Goal: Information Seeking & Learning: Understand process/instructions

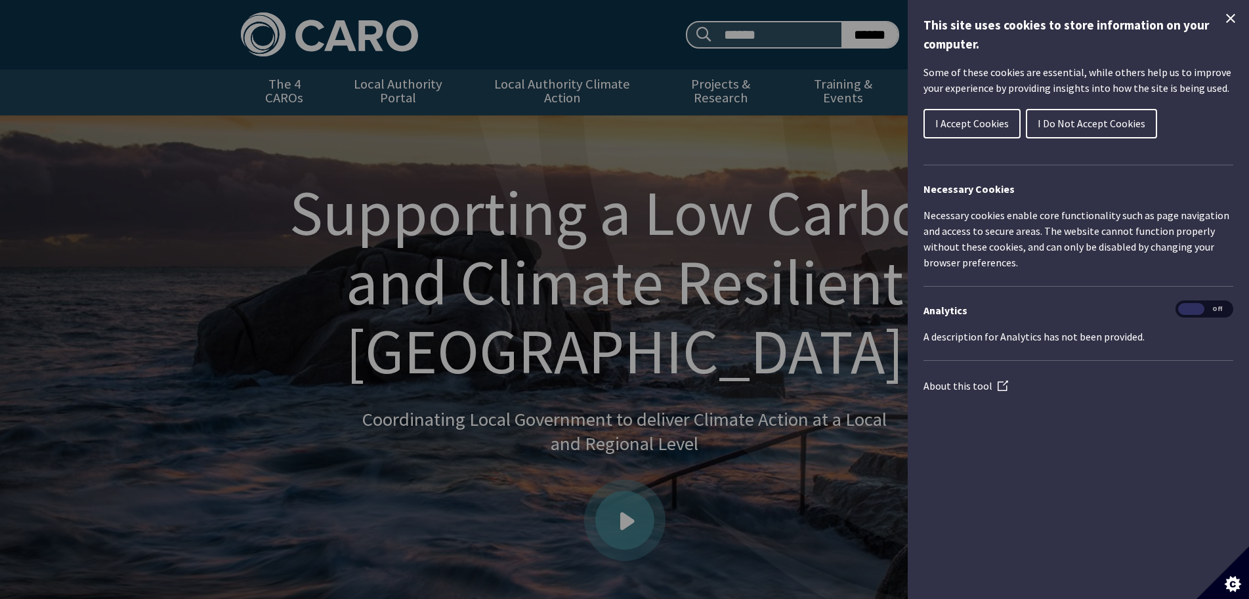
click at [1226, 17] on icon "Close Cookie Control" at bounding box center [1231, 19] width 16 height 16
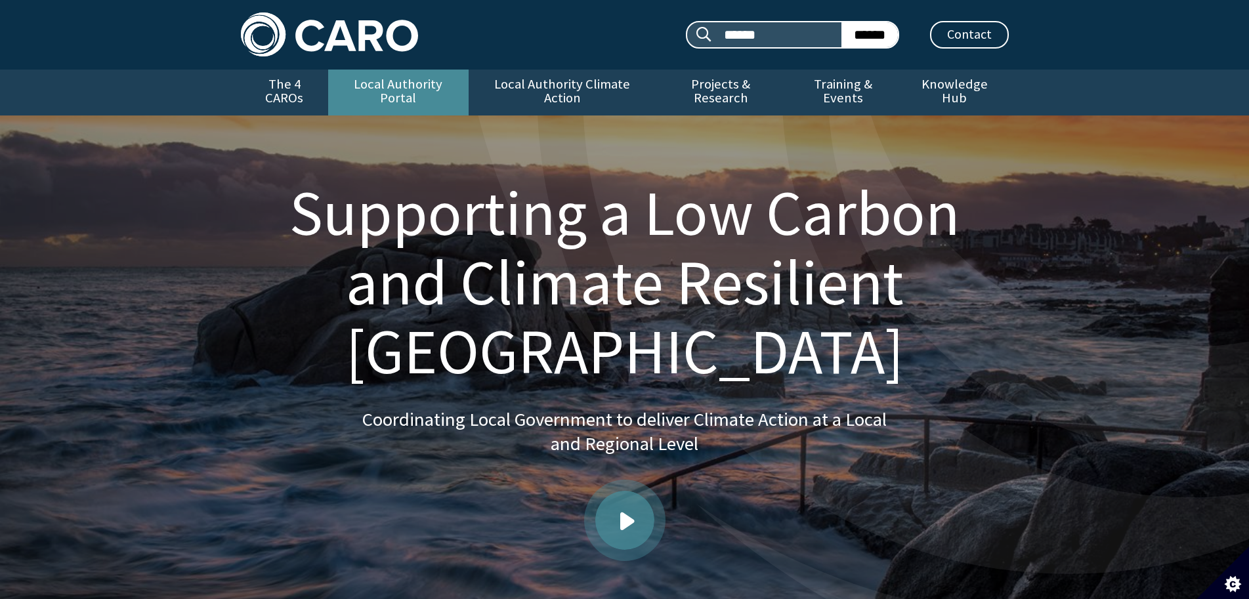
click at [361, 83] on link "Local Authority Portal" at bounding box center [398, 93] width 140 height 46
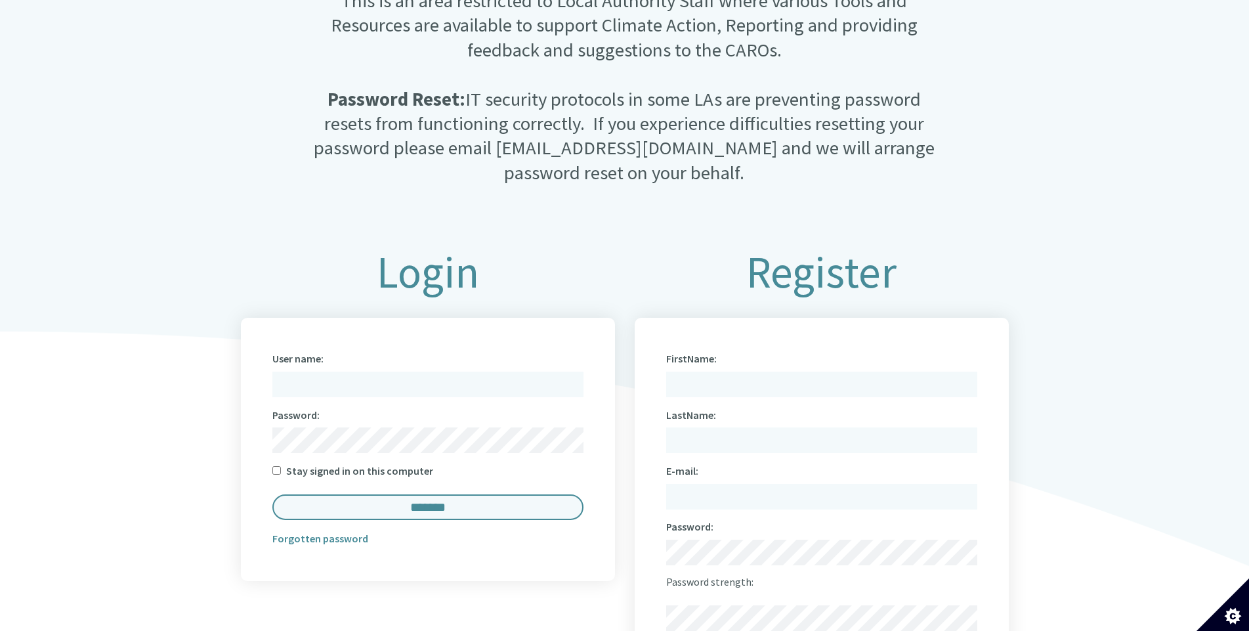
scroll to position [460, 0]
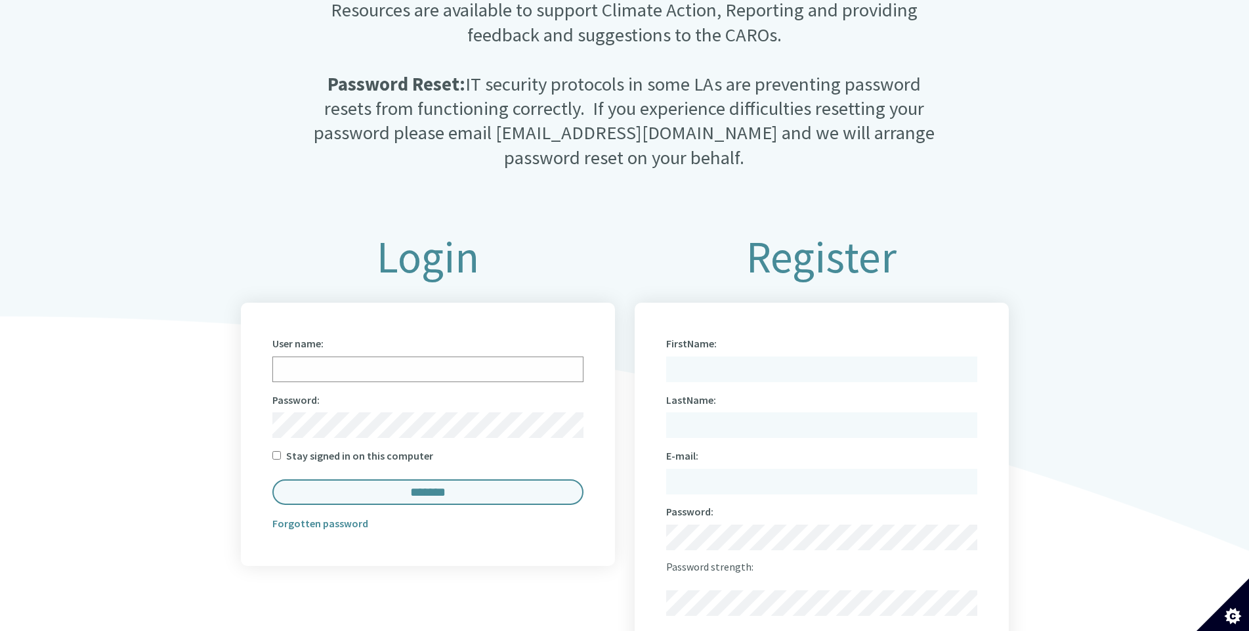
click at [303, 356] on input "User name:" at bounding box center [427, 369] width 311 height 26
type input "**********"
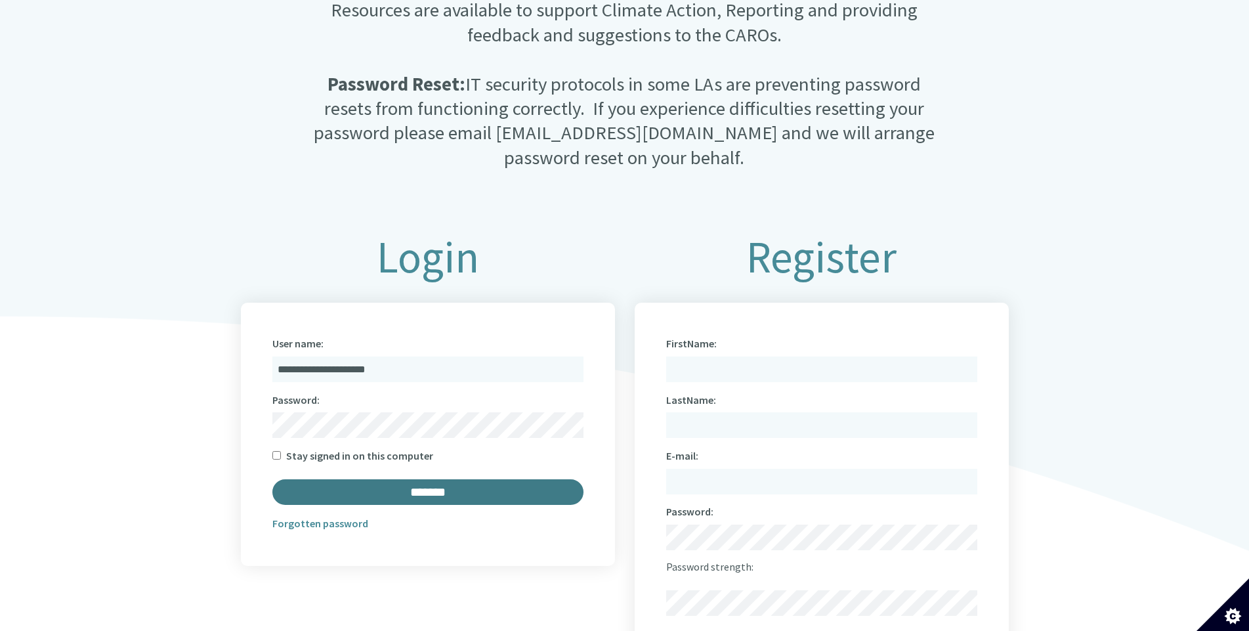
click at [437, 479] on input "*******" at bounding box center [427, 492] width 311 height 26
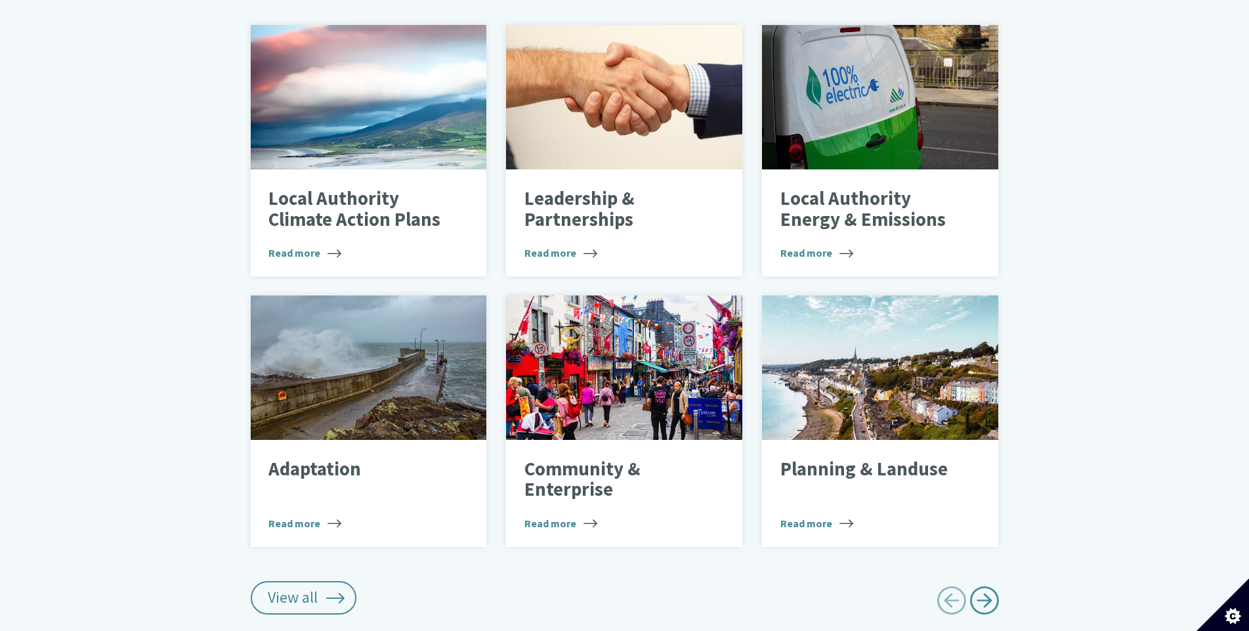
scroll to position [591, 0]
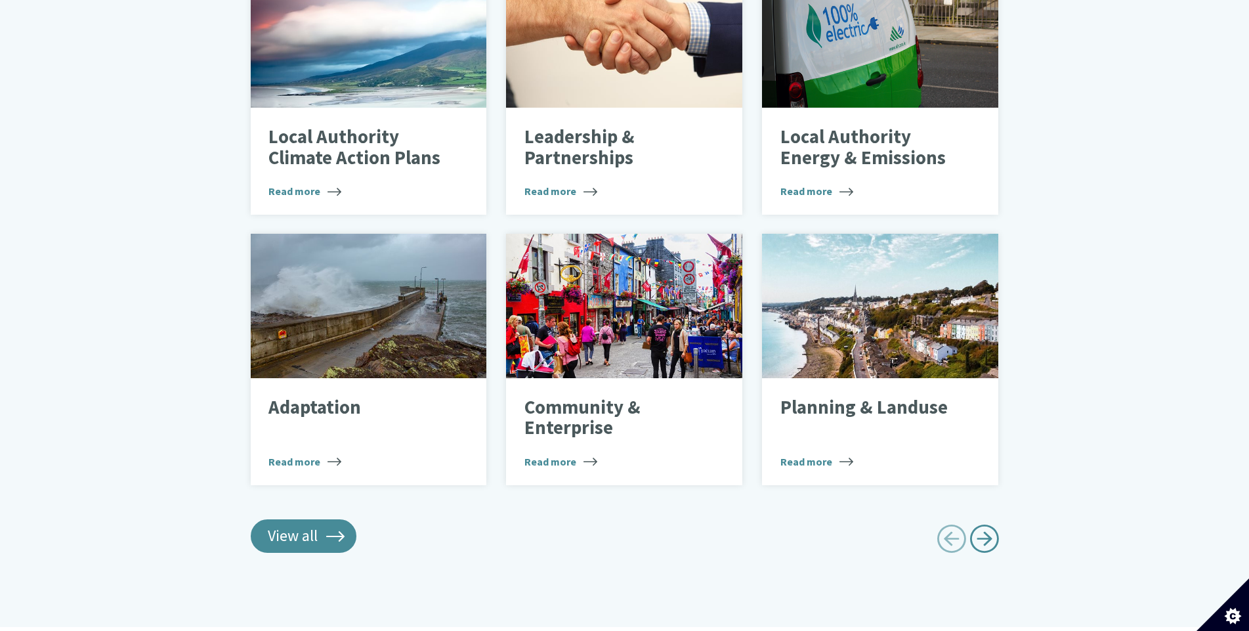
click at [296, 520] on link "View all" at bounding box center [304, 535] width 106 height 33
type input "******"
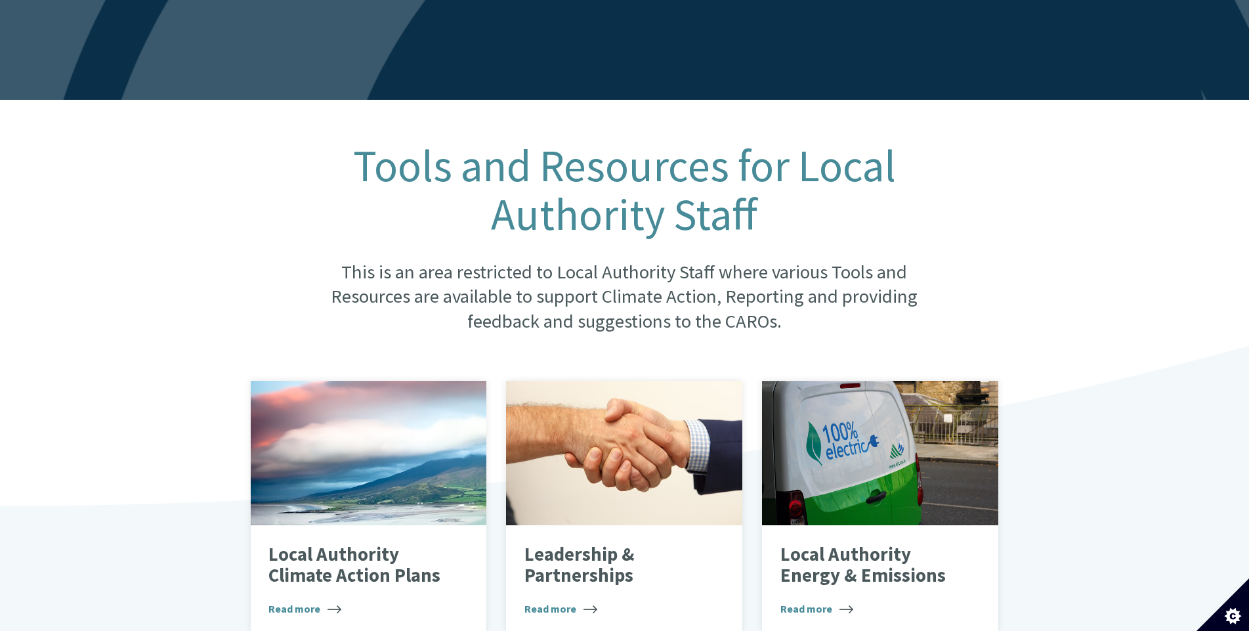
scroll to position [197, 0]
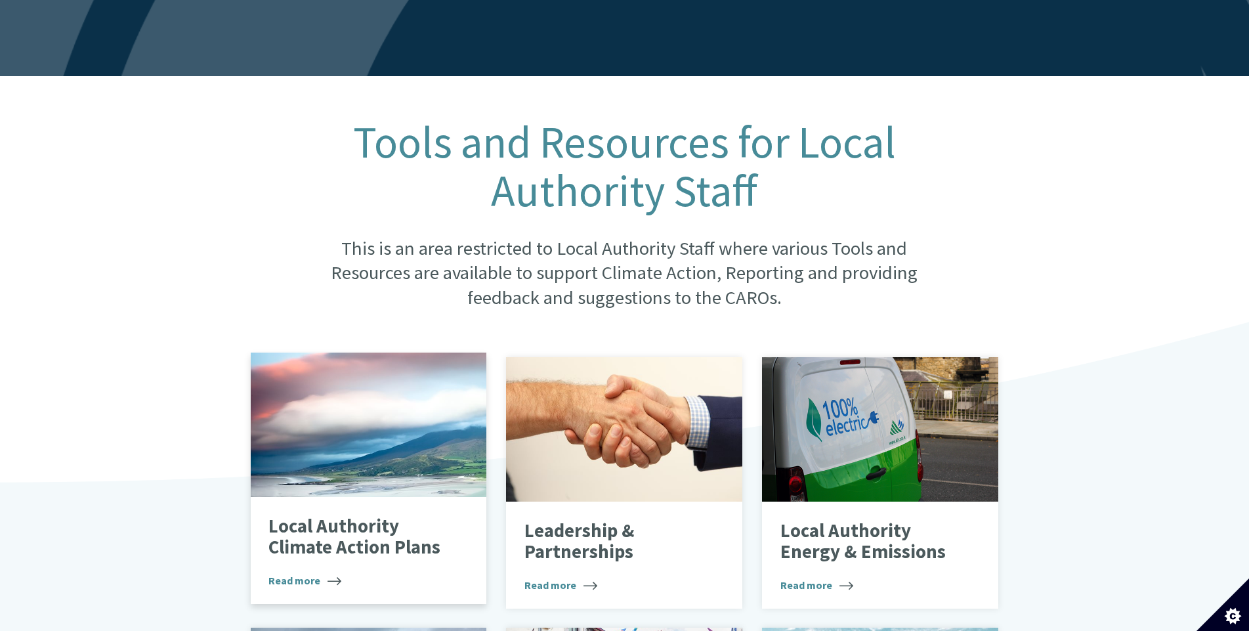
click at [308, 516] on p "Local Authority Climate Action Plans" at bounding box center [358, 536] width 181 height 41
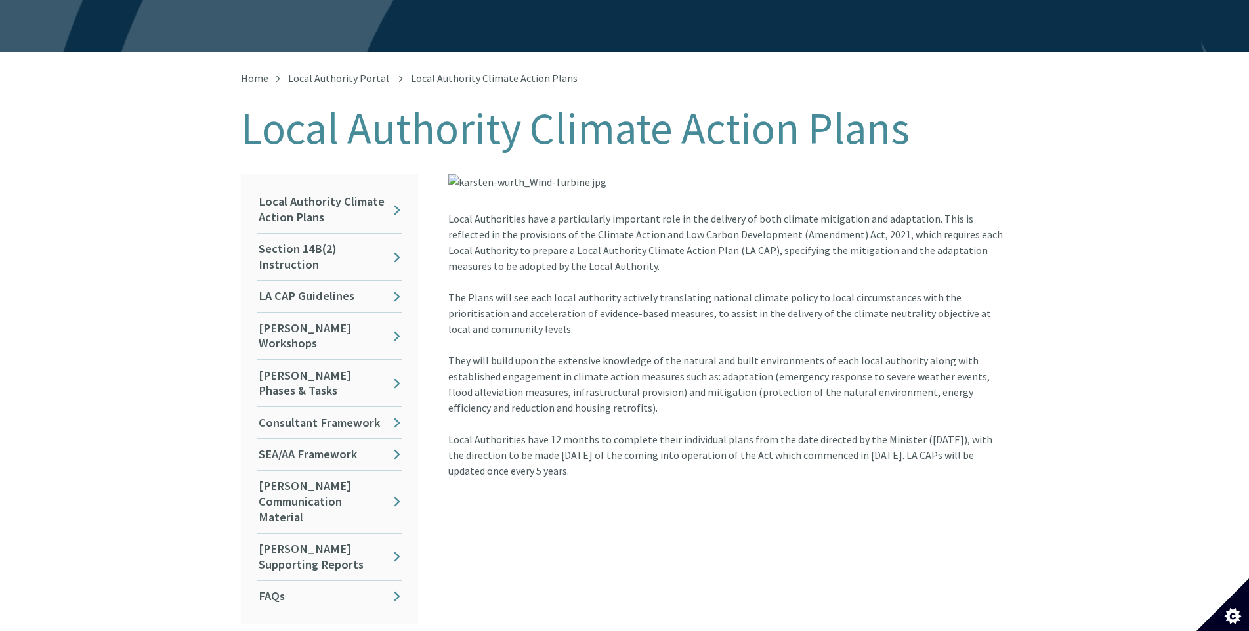
scroll to position [263, 0]
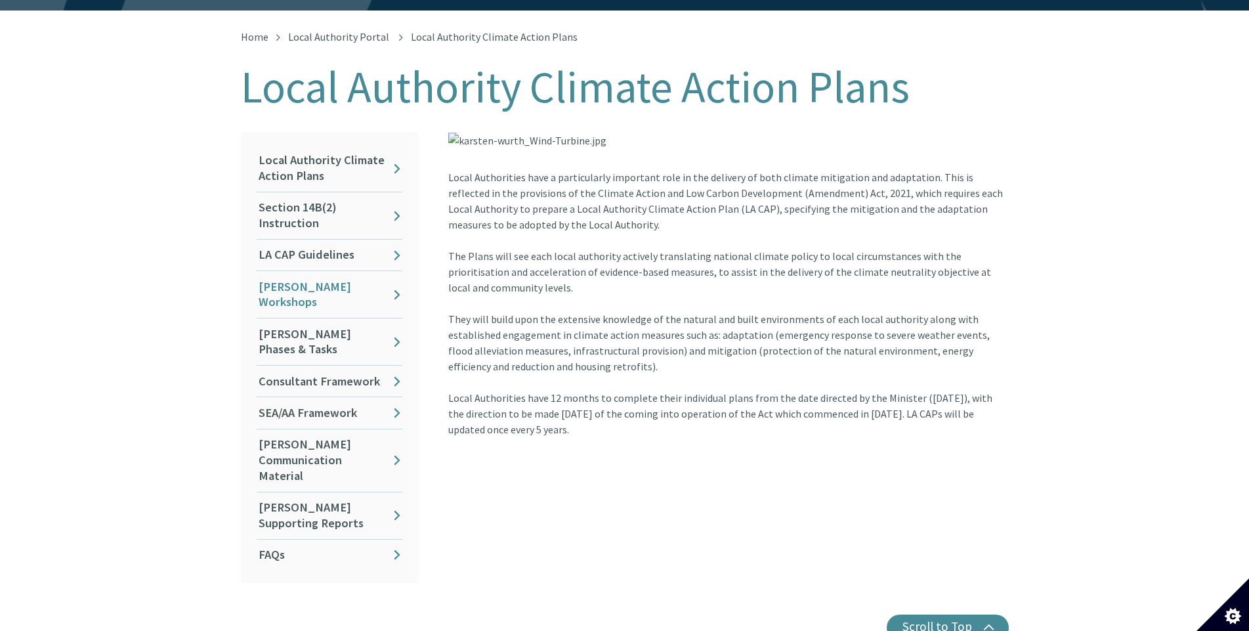
click at [349, 271] on link "[PERSON_NAME] Workshops" at bounding box center [330, 294] width 146 height 47
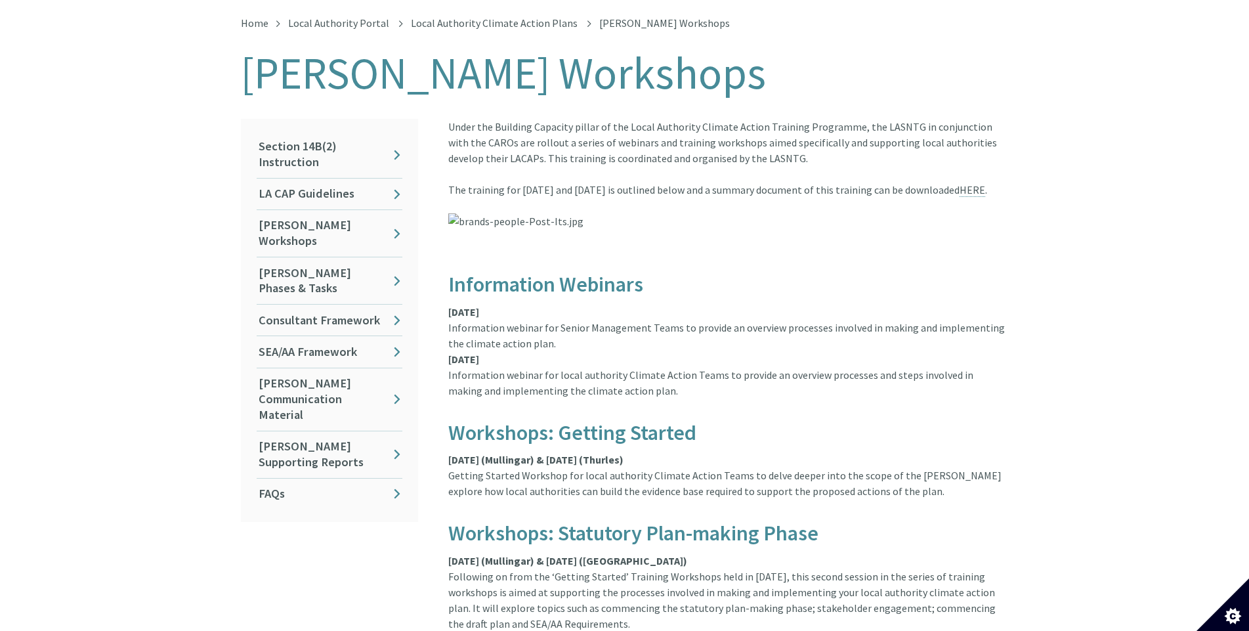
scroll to position [197, 0]
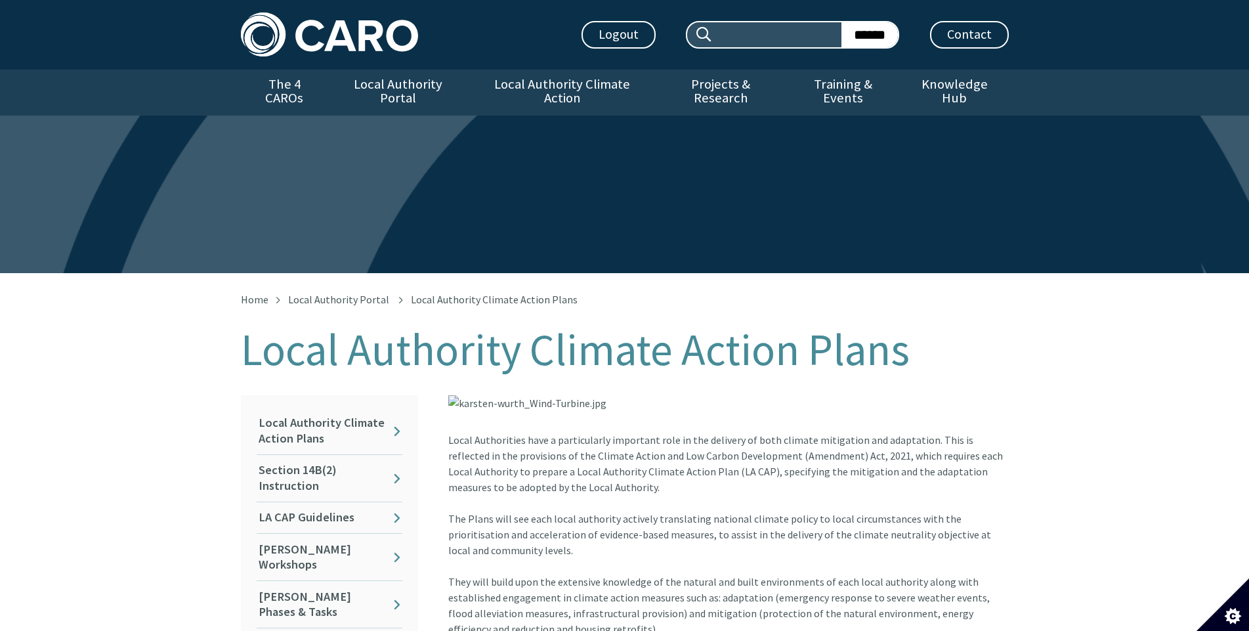
scroll to position [273, 0]
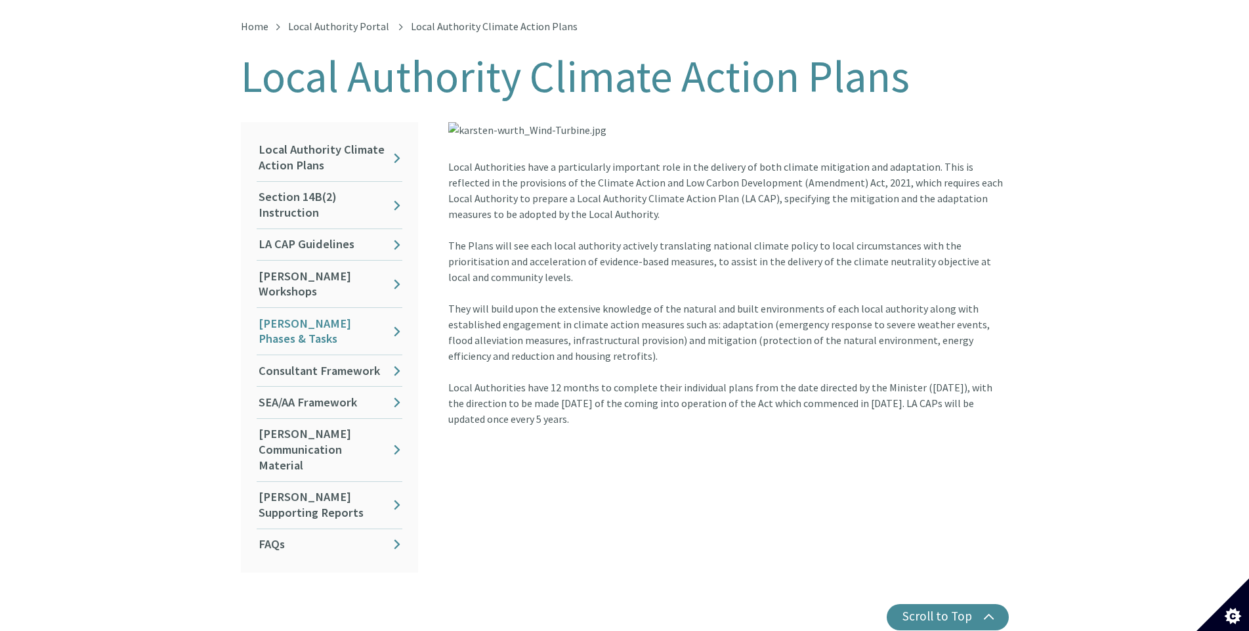
click at [321, 308] on link "[PERSON_NAME] Phases & Tasks" at bounding box center [330, 331] width 146 height 47
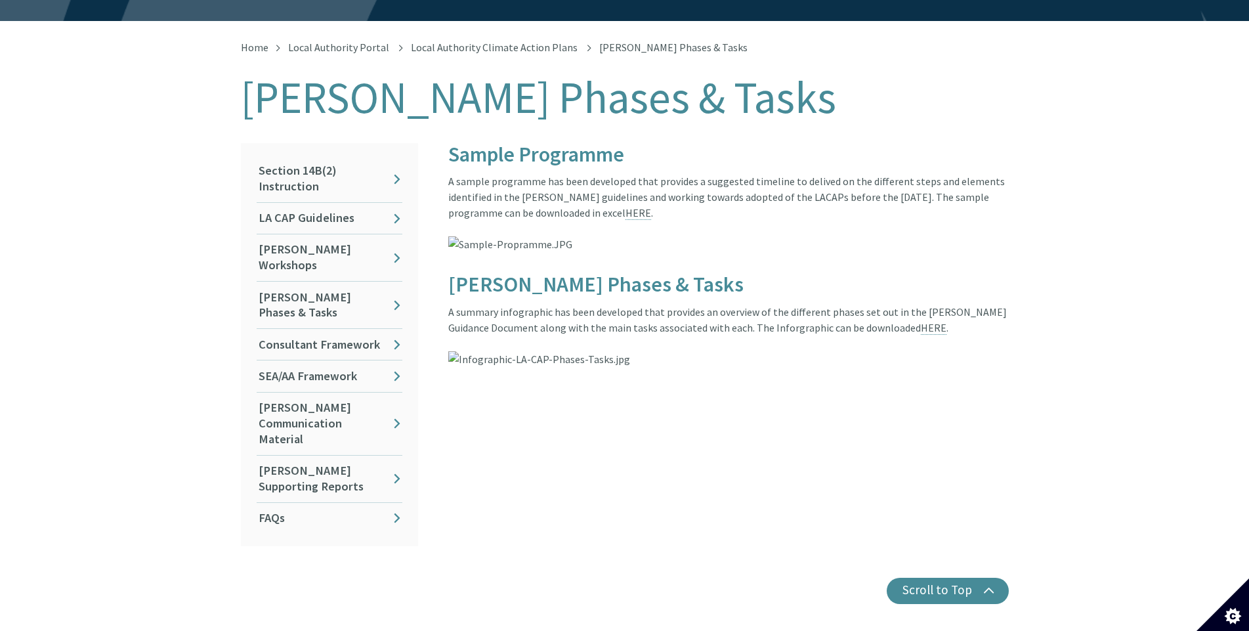
scroll to position [197, 0]
